Goal: Task Accomplishment & Management: Manage account settings

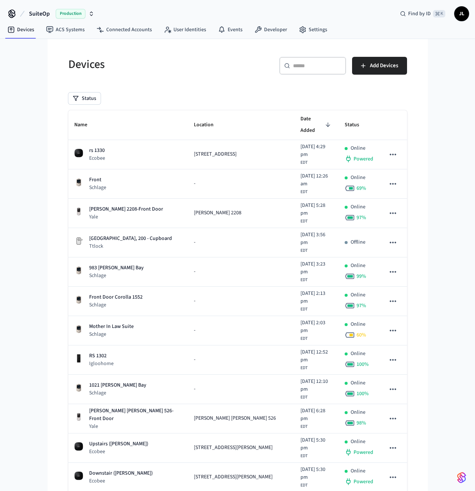
click at [348, 65] on div "​ ​ Add Devices" at bounding box center [324, 69] width 165 height 24
click at [333, 68] on input "text" at bounding box center [317, 65] width 48 height 7
paste input "**********"
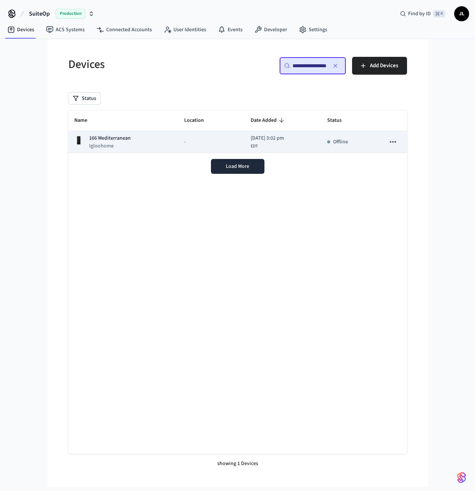
type input "**********"
click at [114, 147] on p "Igloohome" at bounding box center [110, 145] width 42 height 7
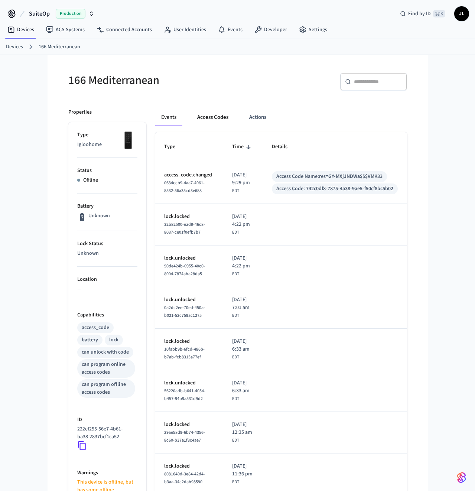
click at [206, 112] on button "Access Codes" at bounding box center [212, 117] width 43 height 18
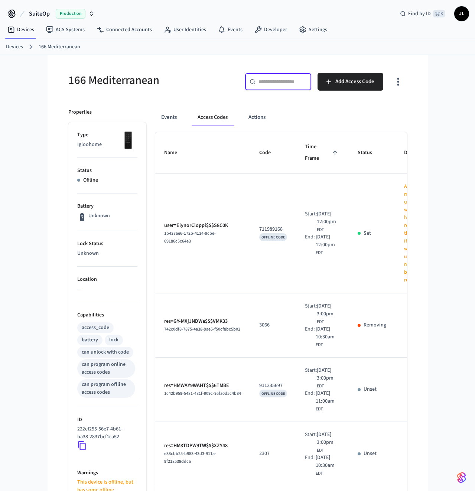
drag, startPoint x: 273, startPoint y: 82, endPoint x: 254, endPoint y: 81, distance: 18.6
click at [273, 82] on input "text" at bounding box center [282, 81] width 48 height 7
paste input "****"
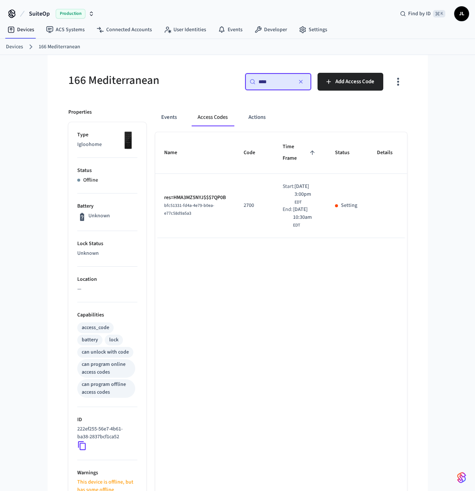
type input "****"
click at [221, 77] on h5 "166 Mediterranean" at bounding box center [150, 80] width 165 height 15
drag, startPoint x: 257, startPoint y: 215, endPoint x: 238, endPoint y: 212, distance: 19.1
click at [238, 212] on td "2700" at bounding box center [254, 206] width 39 height 64
click at [250, 209] on p "2700" at bounding box center [254, 206] width 21 height 8
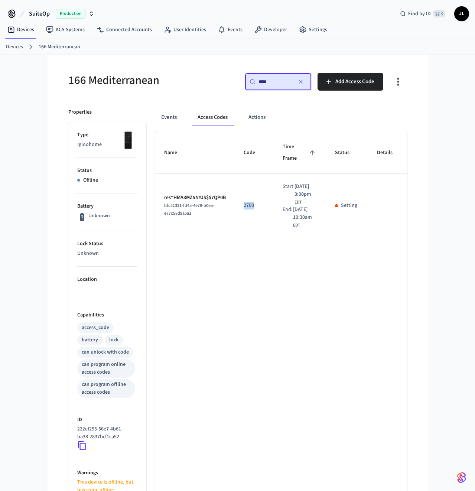
drag, startPoint x: 258, startPoint y: 218, endPoint x: 244, endPoint y: 214, distance: 14.5
click at [244, 214] on td "2700" at bounding box center [254, 206] width 39 height 64
click at [273, 184] on td "2700" at bounding box center [254, 206] width 39 height 64
click at [17, 240] on div "SuiteOp Production Find by ID ⌘ K JL Devices ACS Systems Connected Accounts Use…" at bounding box center [237, 316] width 475 height 633
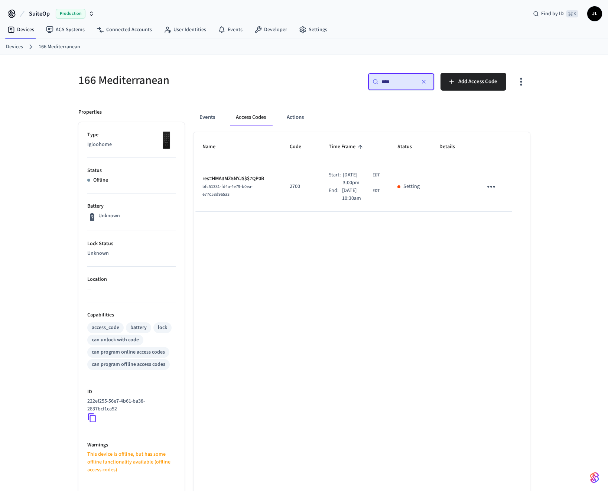
click at [284, 190] on td "2700" at bounding box center [300, 186] width 39 height 49
click at [296, 187] on p "2700" at bounding box center [300, 187] width 21 height 8
click at [294, 177] on td "2700" at bounding box center [300, 186] width 39 height 49
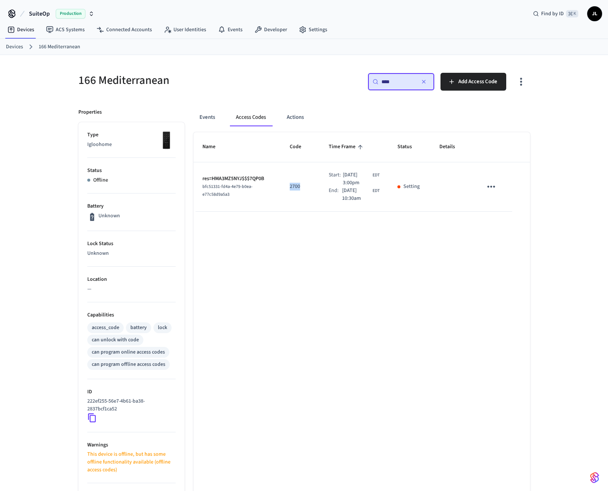
click at [293, 189] on p "2700" at bounding box center [300, 187] width 21 height 8
click at [298, 180] on td "2700" at bounding box center [300, 186] width 39 height 49
click at [427, 78] on button "button" at bounding box center [424, 82] width 12 height 12
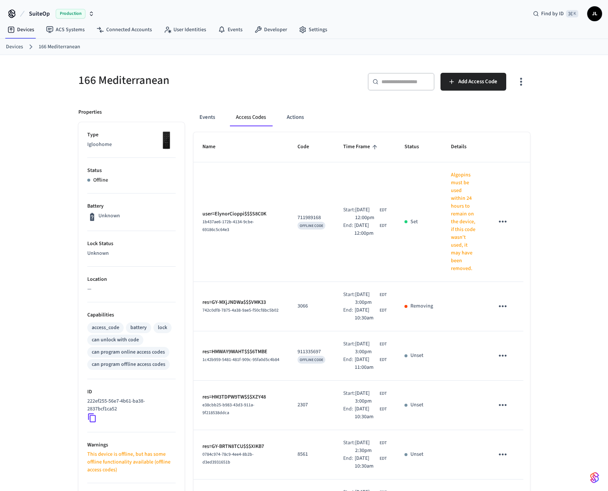
click at [314, 201] on td "711989168 OFFLINE CODE" at bounding box center [312, 222] width 46 height 120
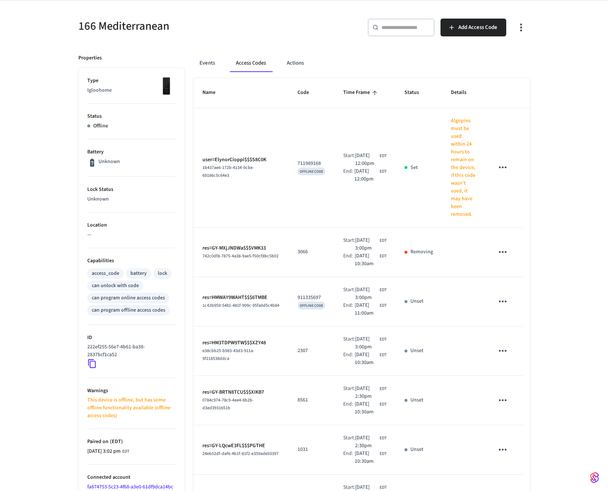
scroll to position [89, 0]
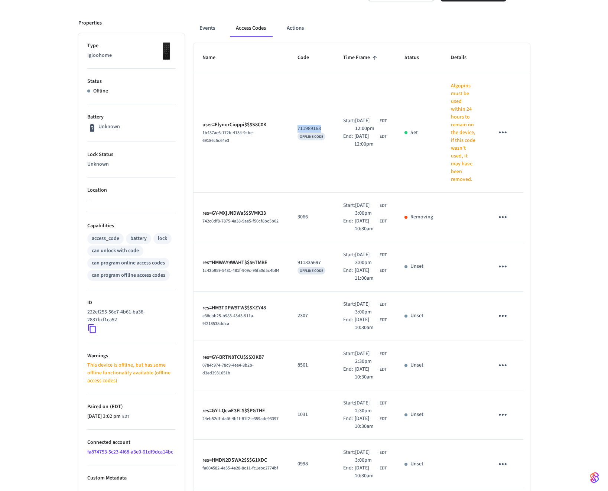
drag, startPoint x: 294, startPoint y: 127, endPoint x: 326, endPoint y: 127, distance: 31.2
click at [326, 127] on td "711989168 OFFLINE CODE" at bounding box center [312, 133] width 46 height 120
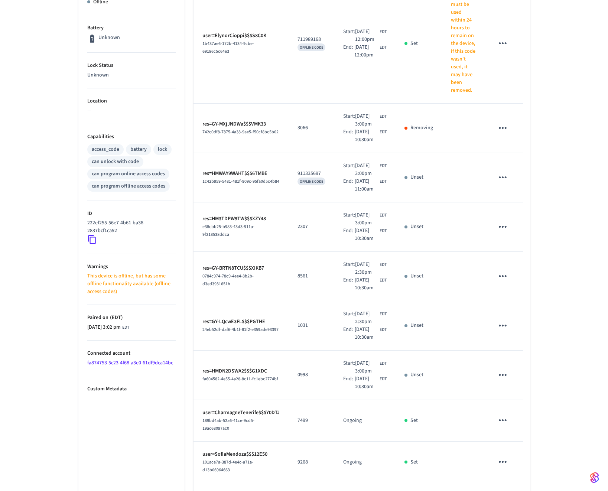
click at [311, 185] on div "OFFLINE CODE" at bounding box center [311, 181] width 28 height 8
click at [315, 177] on p "911335697" at bounding box center [311, 174] width 28 height 8
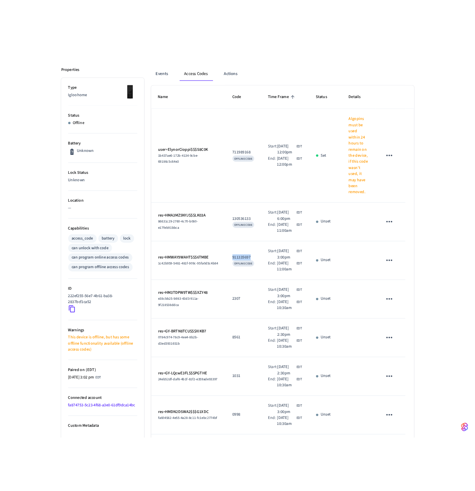
scroll to position [30, 0]
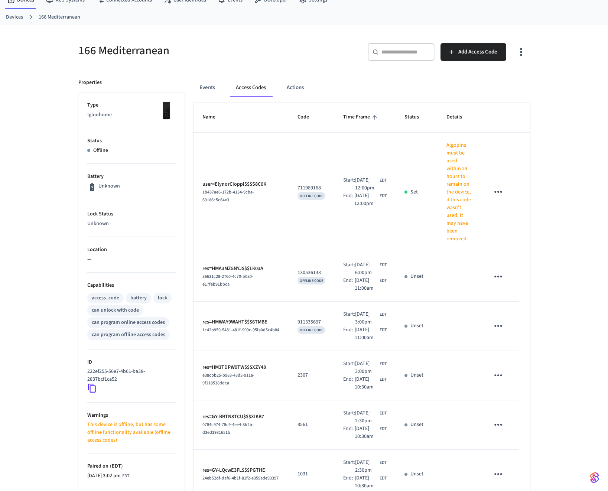
click at [290, 217] on td "711989168 OFFLINE CODE" at bounding box center [312, 193] width 46 height 120
click at [268, 302] on td "res=HMA3MZ5NYJ$$$LK03A 86631c29-2760-4c70-b080-e17feb91bbca" at bounding box center [240, 276] width 95 height 49
click at [413, 54] on input "text" at bounding box center [405, 51] width 48 height 7
paste input "****"
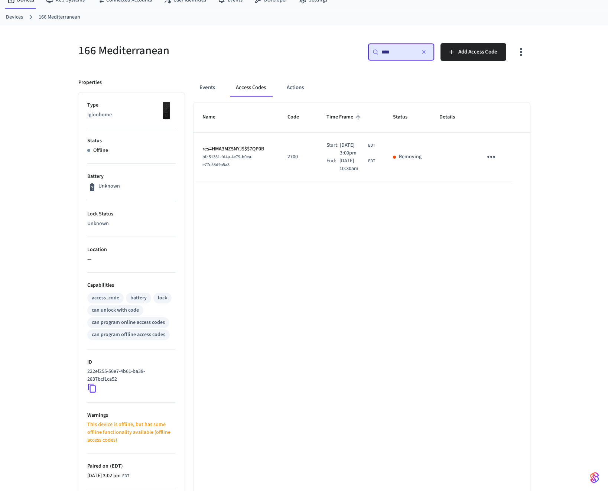
type input "****"
click at [306, 49] on div "​ **** ​ Add Access Code" at bounding box center [415, 50] width 230 height 33
click at [287, 159] on p "2700" at bounding box center [297, 157] width 21 height 8
click at [291, 171] on td "2700" at bounding box center [297, 157] width 39 height 49
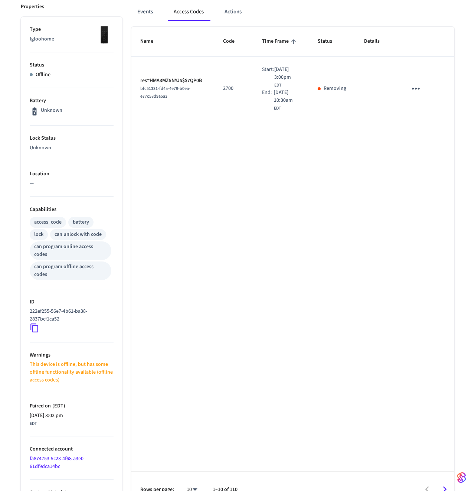
scroll to position [114, 0]
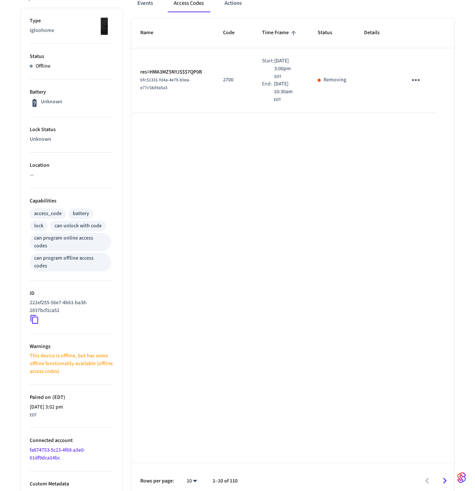
click at [79, 238] on div "can program online access codes" at bounding box center [70, 242] width 73 height 16
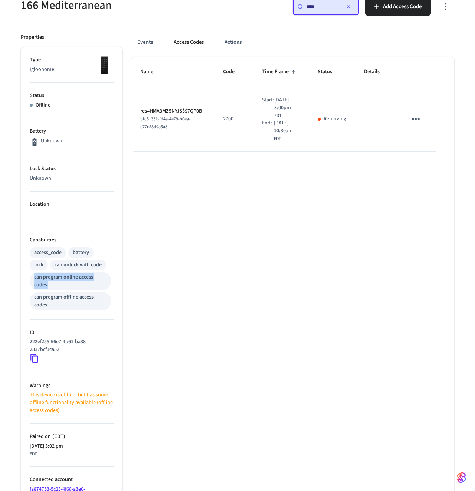
scroll to position [25, 0]
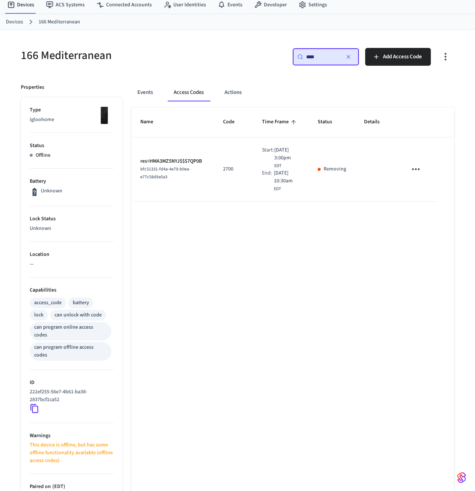
click at [77, 60] on h5 "166 Mediterranean" at bounding box center [127, 55] width 212 height 15
copy div "166 Mediterranean"
click at [245, 262] on div "Name Code Time Frame Status Details res=HMA3MZ5NYJ$$$7QP0B bfc51331-fd4a-4e79-b…" at bounding box center [292, 347] width 323 height 480
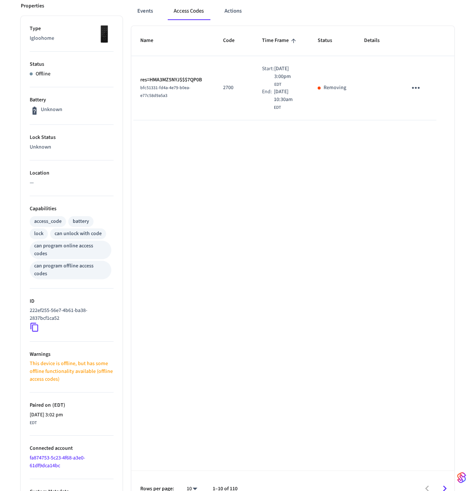
scroll to position [114, 0]
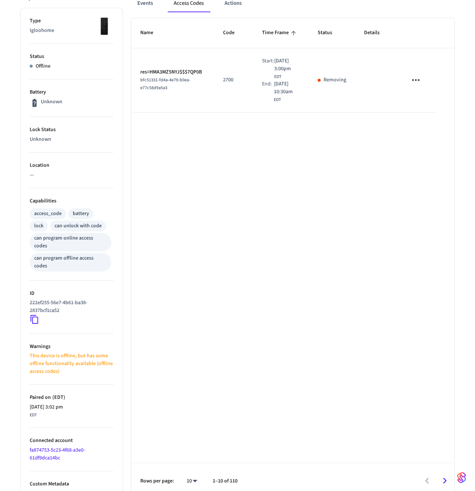
click at [61, 485] on ul "Type Igloohome Status Offline Battery Unknown Lock Status Unknown Location — Ca…" at bounding box center [72, 253] width 102 height 491
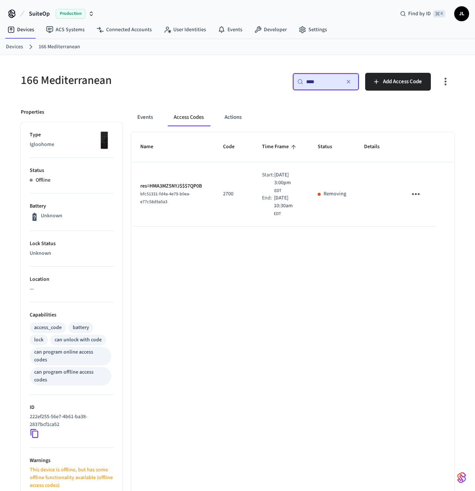
click at [443, 84] on icon "button" at bounding box center [446, 82] width 12 height 12
click at [233, 69] on div at bounding box center [237, 245] width 475 height 491
click at [350, 78] on button "button" at bounding box center [349, 82] width 12 height 12
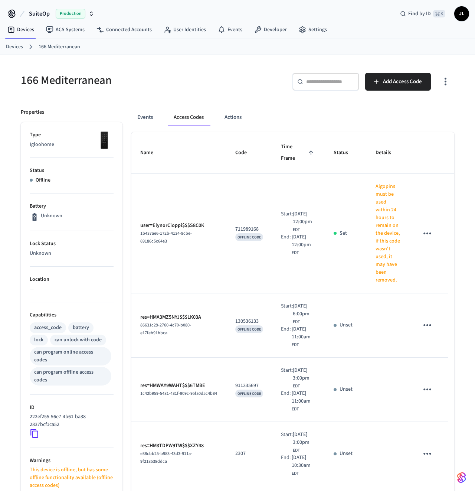
click at [225, 93] on div "166 Mediterranean" at bounding box center [122, 80] width 221 height 33
click at [172, 205] on td "user=ElynorCioppi$$$S8C0K 1b437ae6-172b-4134-9cbe-69186c5c64e3" at bounding box center [178, 234] width 95 height 120
